Goal: Complete application form: Complete application form

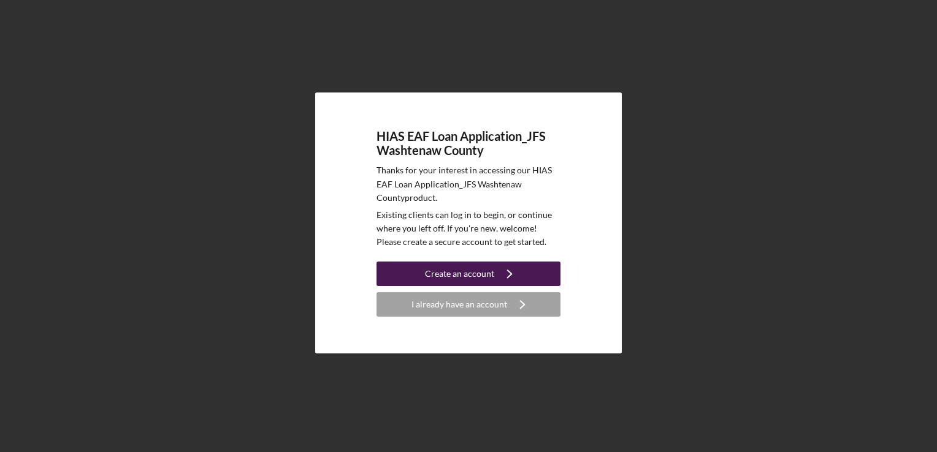
click at [470, 271] on div "Create an account" at bounding box center [459, 274] width 69 height 25
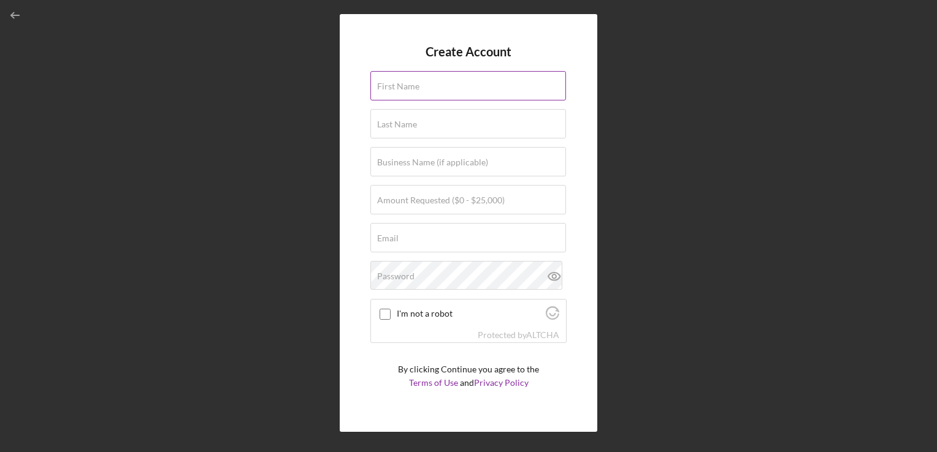
click at [451, 89] on div "First Name" at bounding box center [468, 86] width 196 height 31
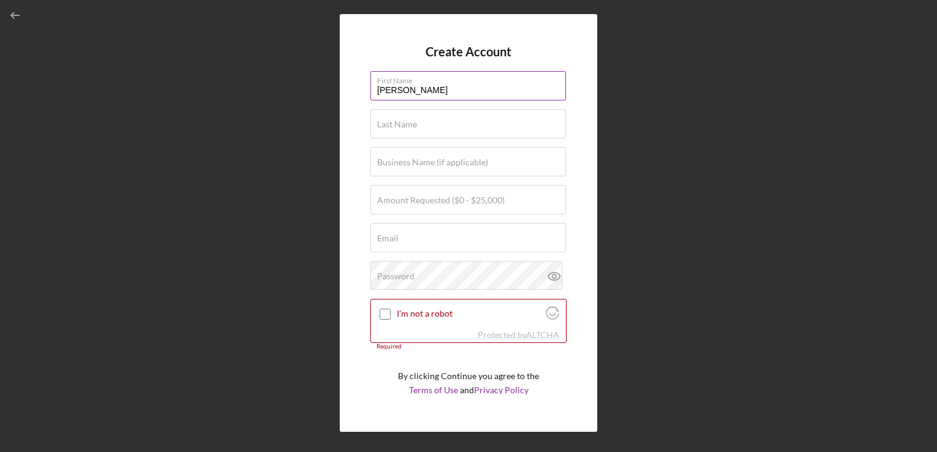
click at [382, 89] on input "[PERSON_NAME]" at bounding box center [468, 85] width 196 height 29
type input "[PERSON_NAME]"
click at [402, 123] on label "Last Name" at bounding box center [397, 125] width 40 height 10
click at [402, 123] on input "Last Name" at bounding box center [468, 123] width 196 height 29
type input "[PERSON_NAME]"
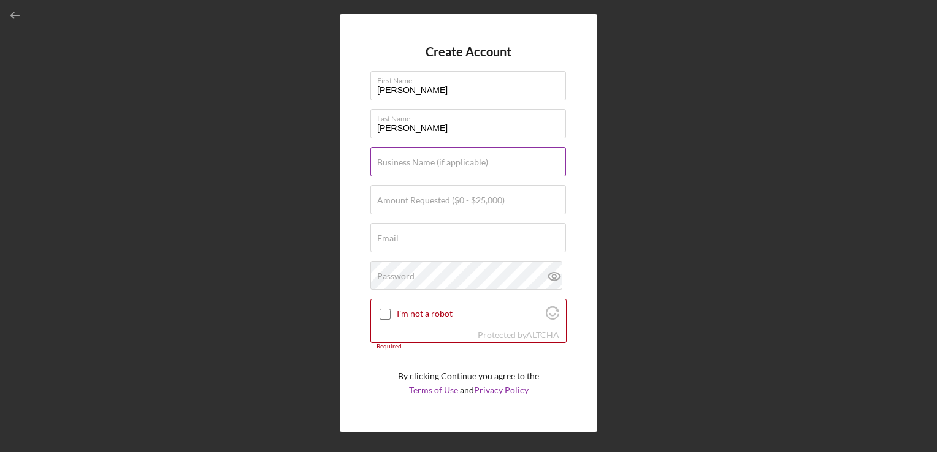
click at [406, 163] on label "Business Name (if applicable)" at bounding box center [432, 163] width 111 height 10
click at [406, 163] on input "Business Name (if applicable)" at bounding box center [468, 161] width 196 height 29
click at [388, 319] on input "I'm not a robot" at bounding box center [384, 314] width 11 height 11
checkbox input "true"
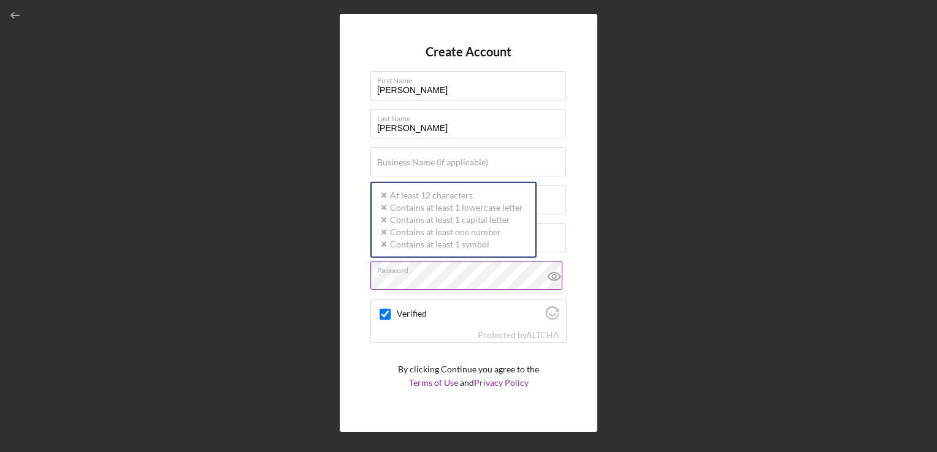
click at [428, 270] on div "Password Icon/icon-validation-no At least 12 characters Icon/icon-validation-no…" at bounding box center [468, 276] width 196 height 31
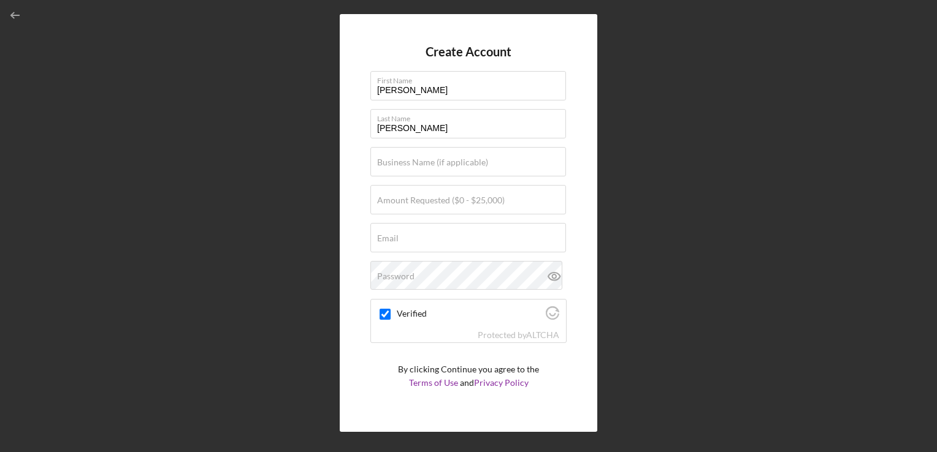
click at [237, 281] on div "Create Account First Name [PERSON_NAME] Last Name [PERSON_NAME] Business Name (…" at bounding box center [468, 223] width 924 height 446
click at [397, 275] on label "Password" at bounding box center [395, 277] width 37 height 10
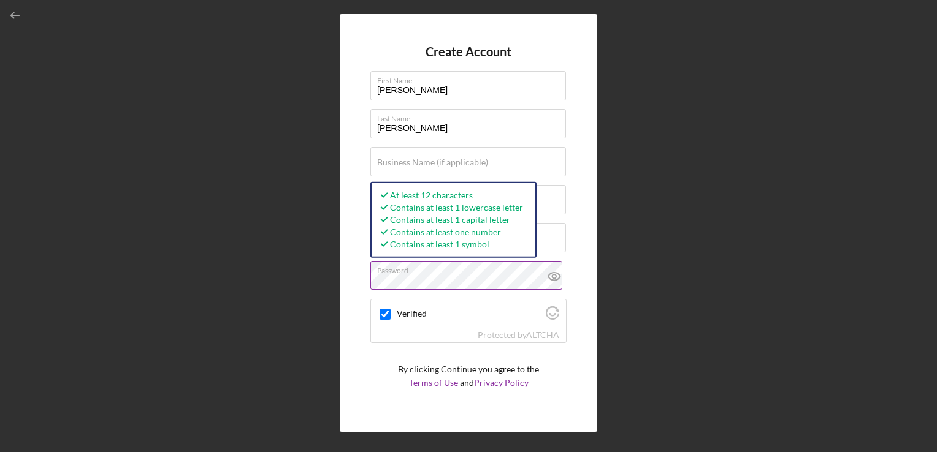
click at [550, 277] on icon at bounding box center [554, 276] width 31 height 31
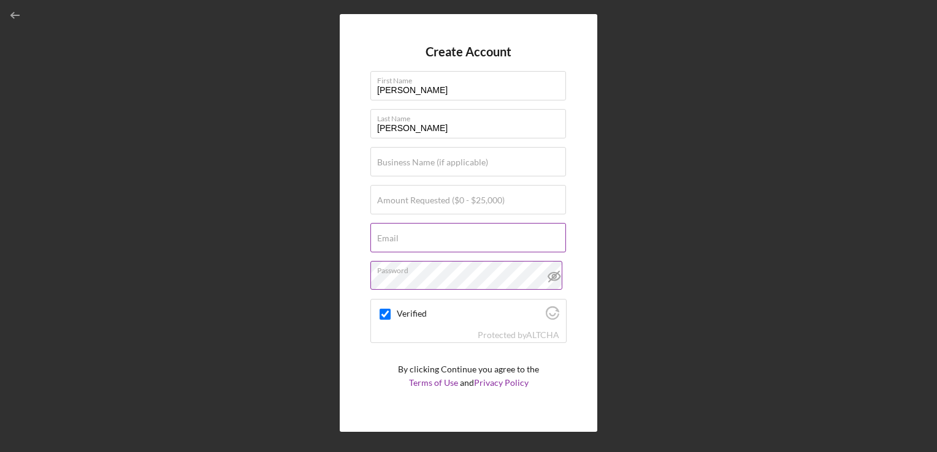
click at [413, 239] on input "Email" at bounding box center [468, 237] width 196 height 29
click at [398, 198] on label "Amount Requested ($0 - $25,000)" at bounding box center [440, 201] width 127 height 10
click at [398, 198] on input "Amount Requested ($0 - $25,000)" at bounding box center [468, 199] width 196 height 29
type input "$20,000"
checkbox input "true"
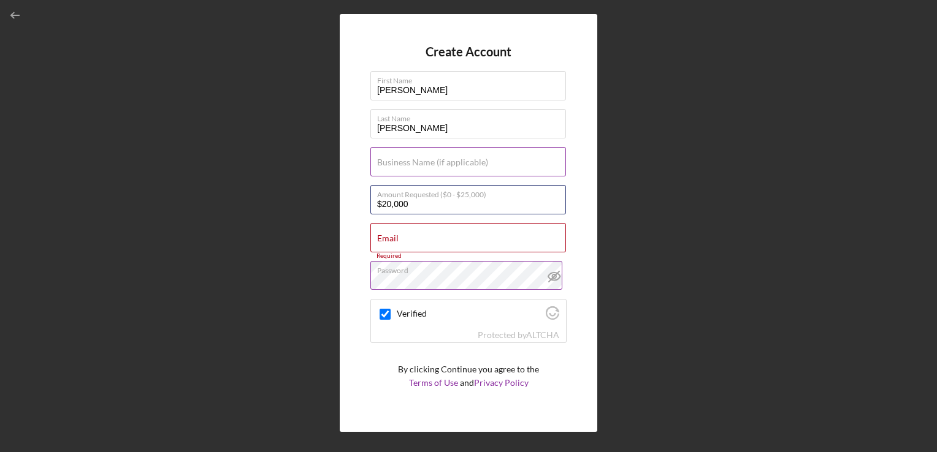
type input "$20,000"
click at [408, 164] on label "Business Name (if applicable)" at bounding box center [432, 163] width 111 height 10
click at [408, 164] on input "Business Name (if applicable)" at bounding box center [468, 161] width 196 height 29
type input "Not yet ready"
click at [413, 234] on div "Email Required" at bounding box center [468, 238] width 196 height 31
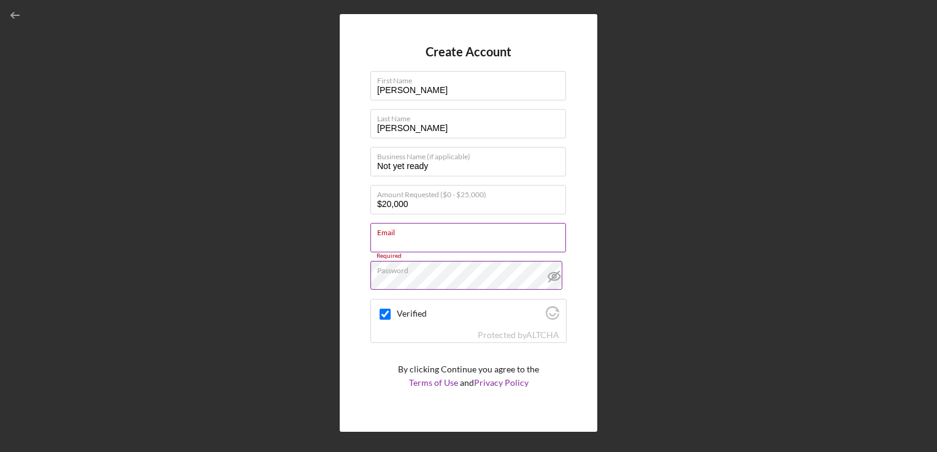
click at [406, 238] on input "Email" at bounding box center [468, 237] width 196 height 29
paste input "[EMAIL_ADDRESS][DOMAIN_NAME]"
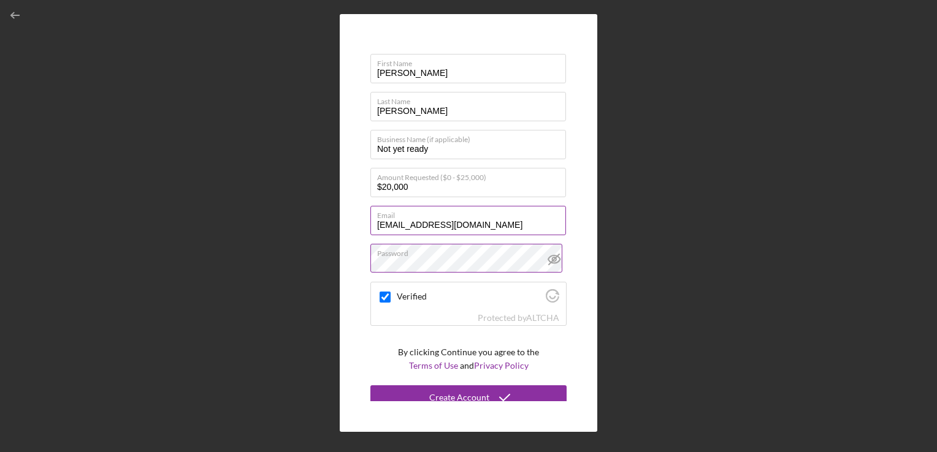
scroll to position [25, 0]
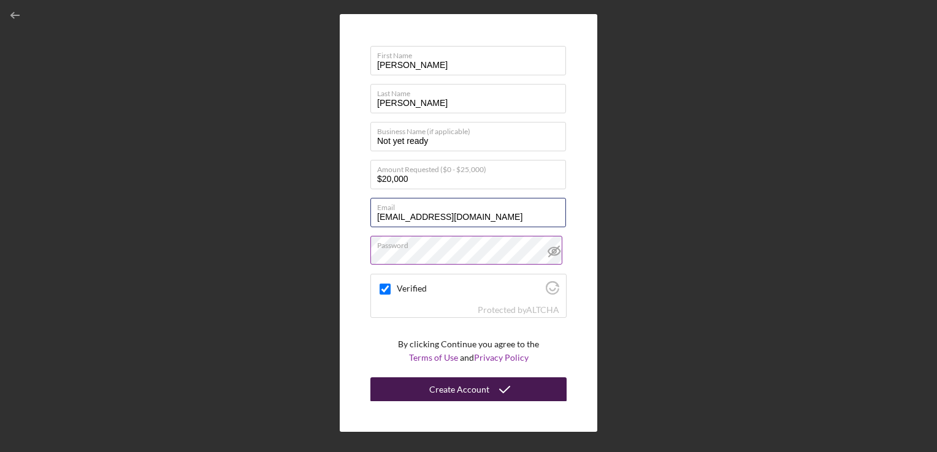
type input "[EMAIL_ADDRESS][DOMAIN_NAME]"
click at [474, 393] on div "Create Account" at bounding box center [459, 390] width 60 height 25
